Goal: Find contact information: Find contact information

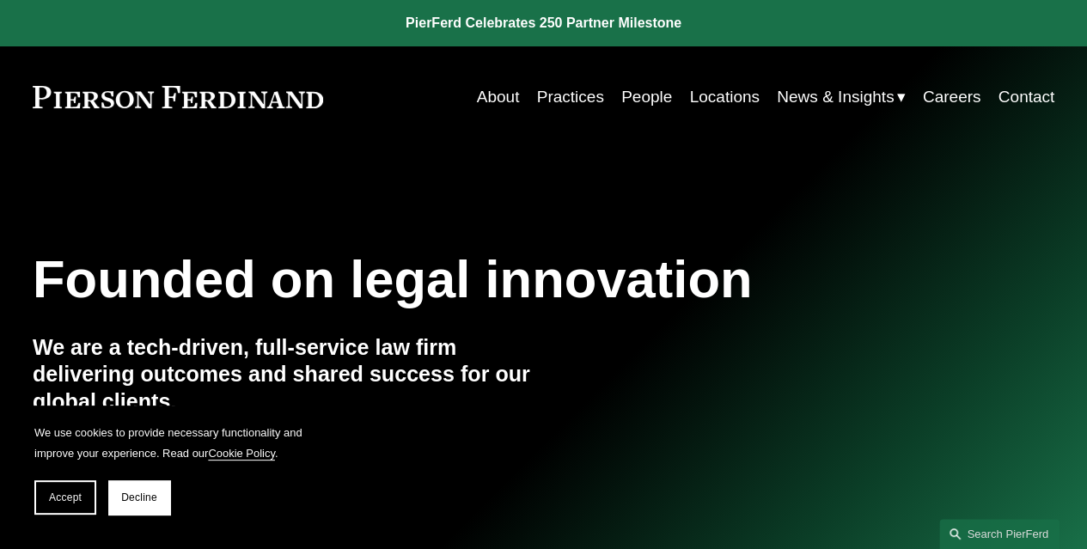
click at [577, 101] on link "Practices" at bounding box center [570, 97] width 67 height 33
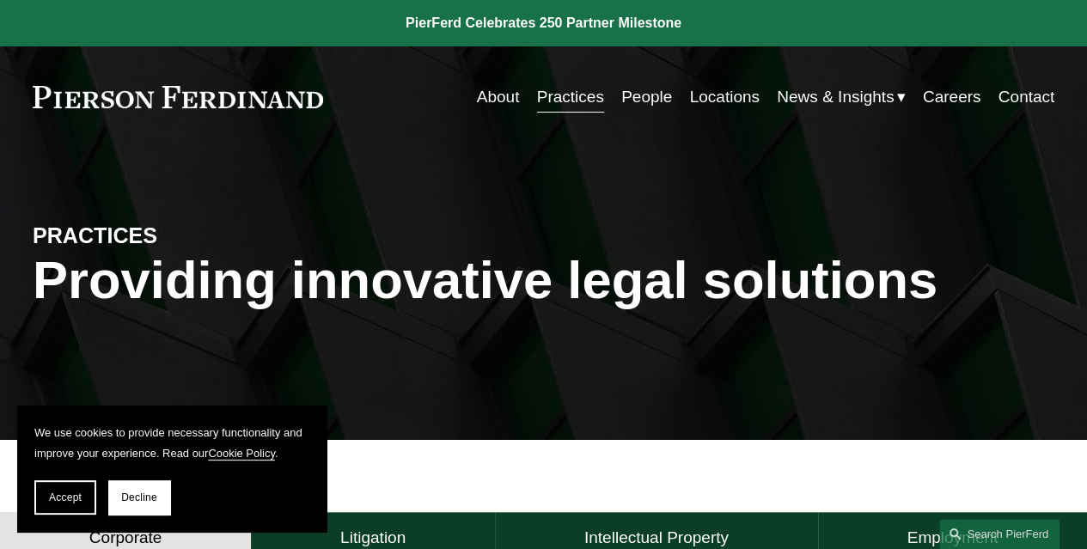
click at [725, 102] on link "Locations" at bounding box center [724, 97] width 70 height 33
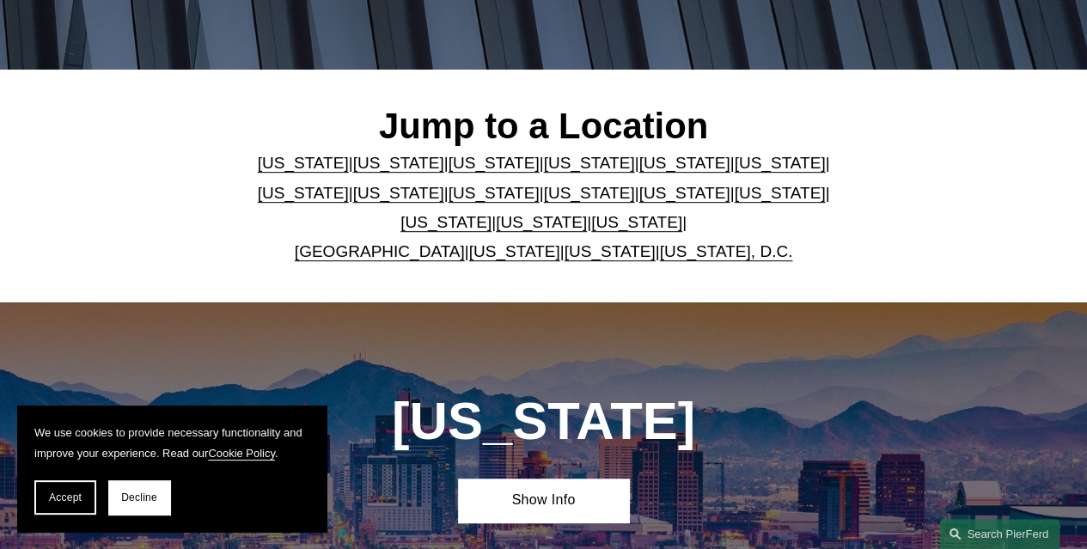
scroll to position [371, 0]
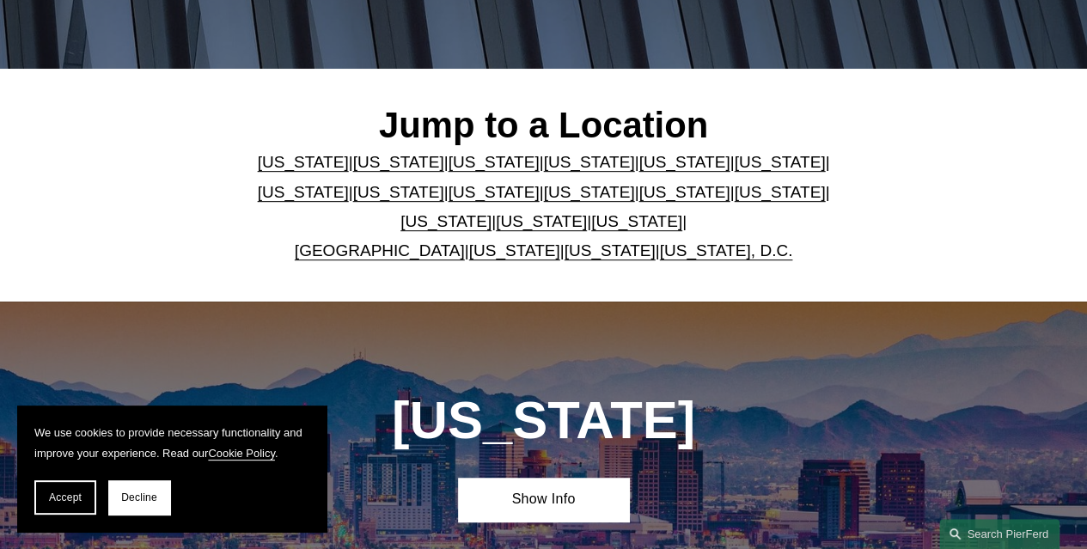
click at [734, 196] on link "[US_STATE]" at bounding box center [779, 192] width 91 height 18
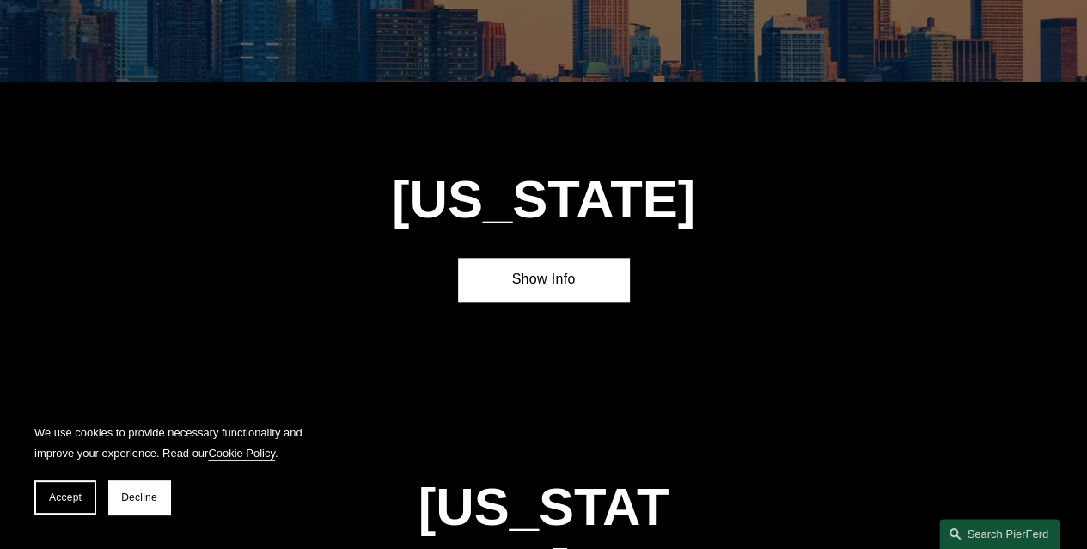
scroll to position [4100, 0]
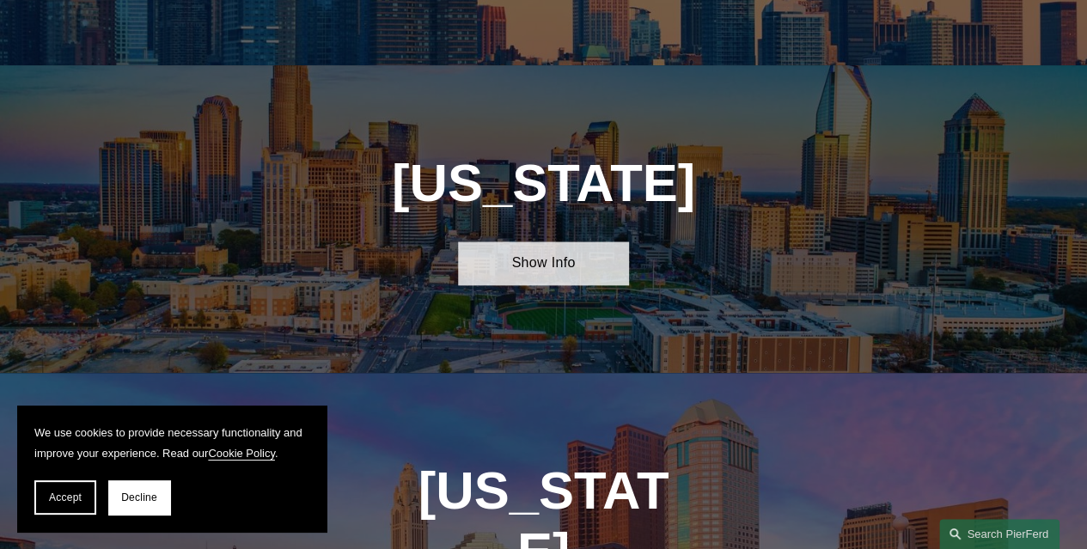
click at [591, 241] on link "Show Info" at bounding box center [543, 263] width 170 height 44
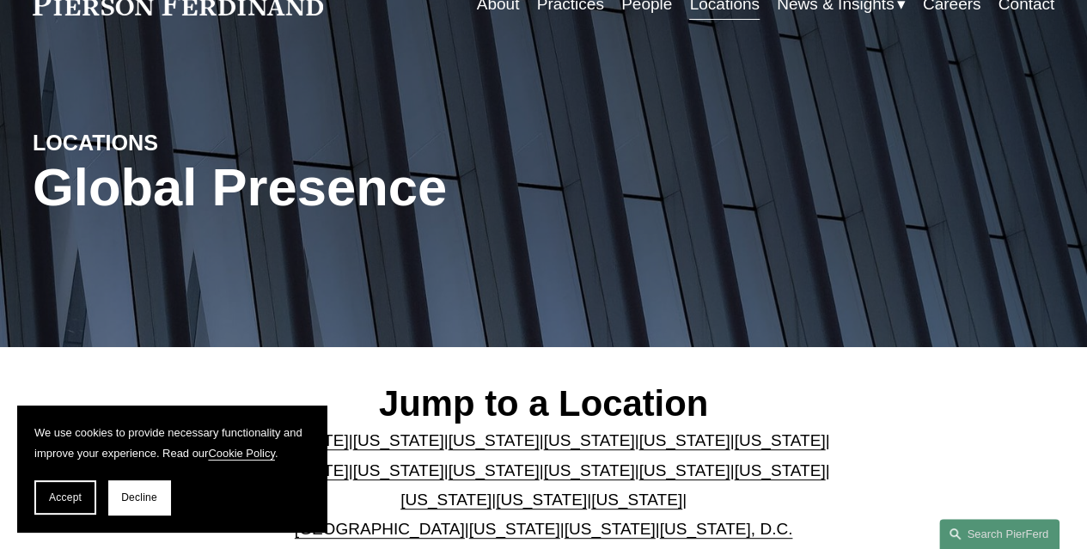
scroll to position [0, 0]
